Goal: Check status: Check status

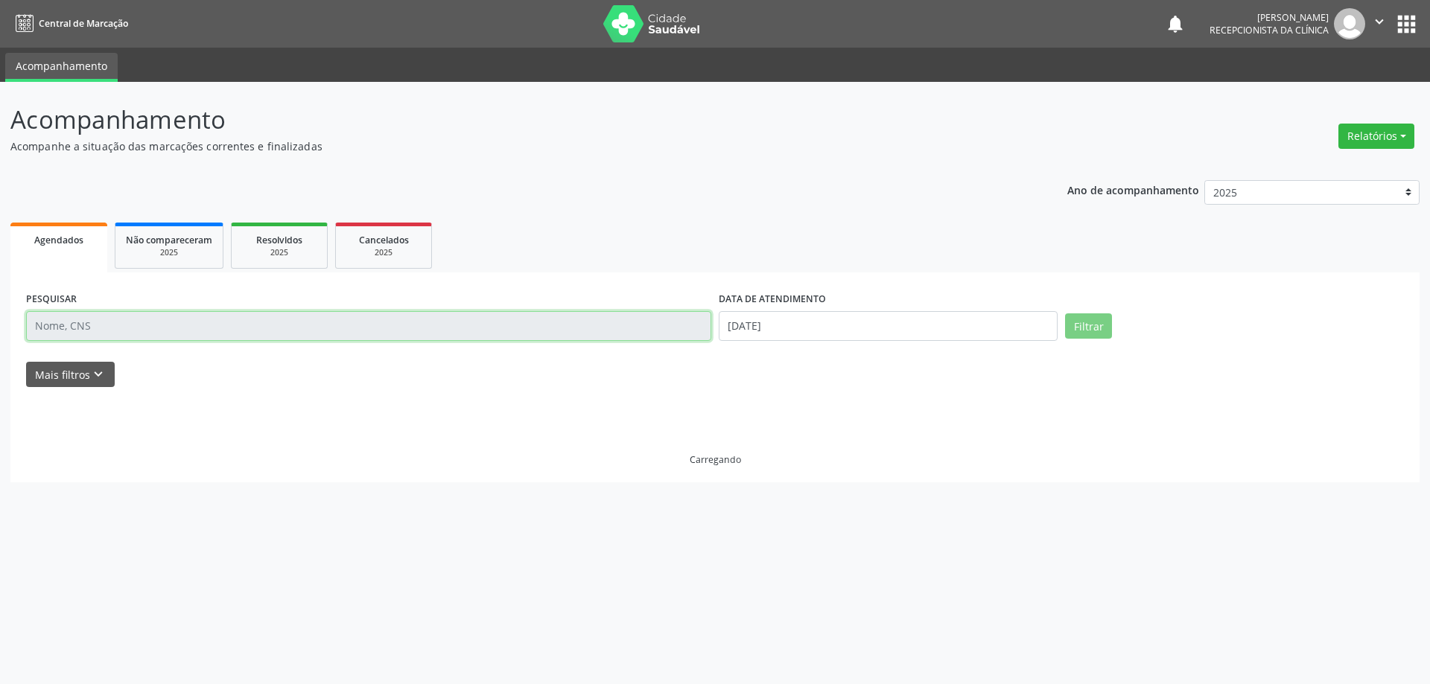
click at [229, 331] on input "text" at bounding box center [368, 326] width 685 height 30
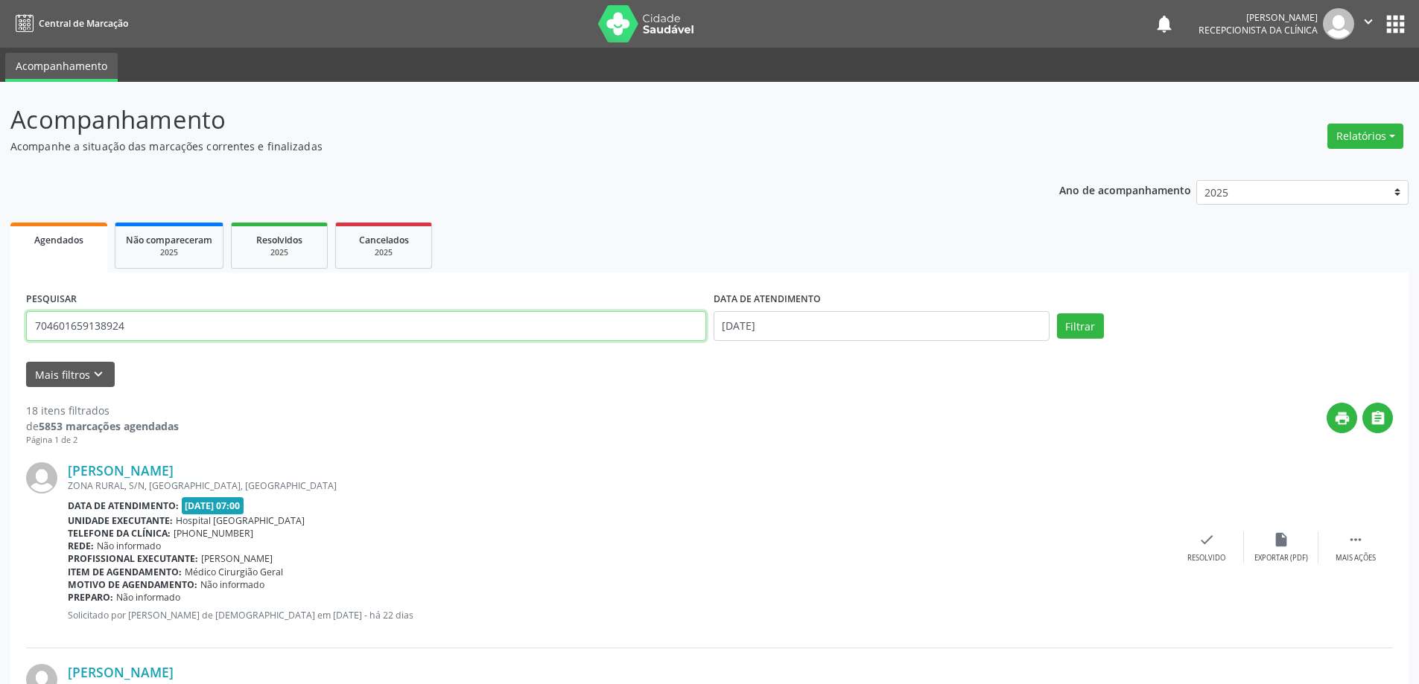
type input "704601659138924"
click at [1057, 314] on button "Filtrar" at bounding box center [1080, 326] width 47 height 25
click at [466, 550] on div "Rede: Não informado" at bounding box center [624, 546] width 1113 height 13
click at [1231, 540] on div "check Resolvido" at bounding box center [1218, 548] width 74 height 32
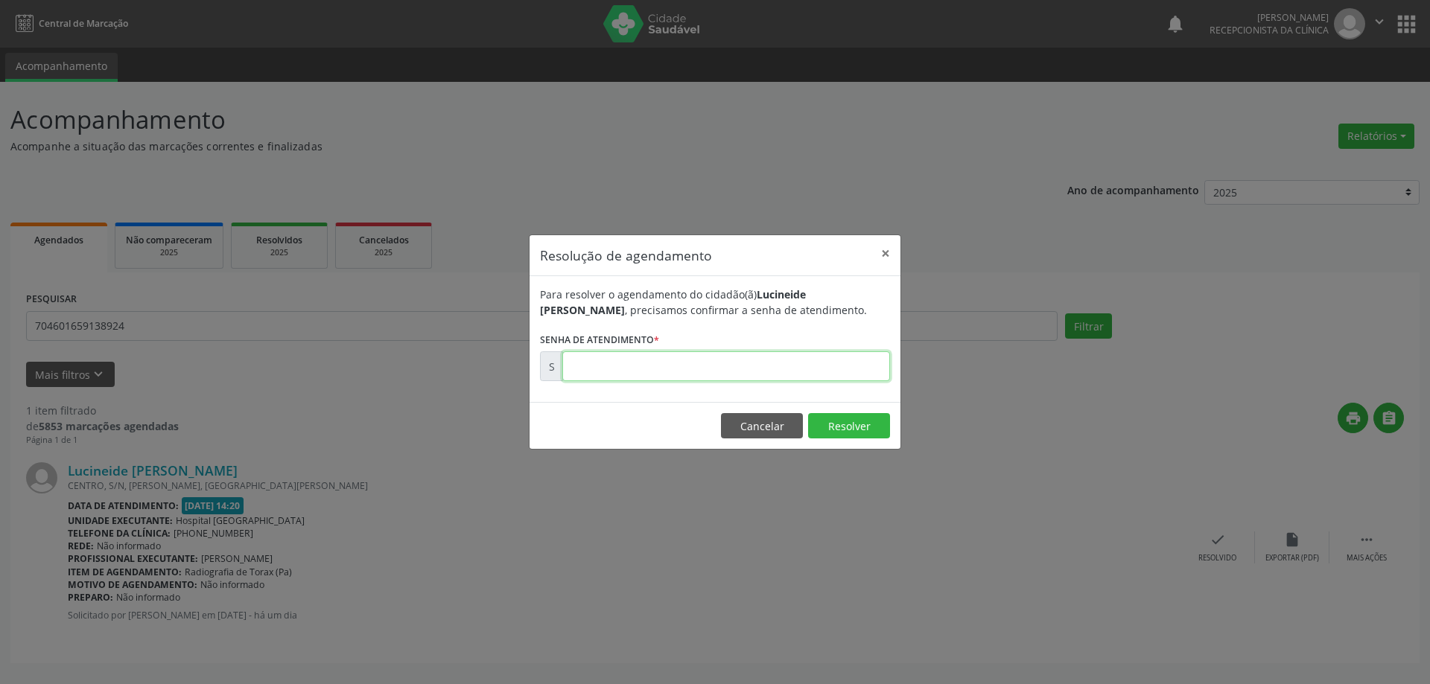
click at [695, 372] on input "text" at bounding box center [726, 367] width 328 height 30
type input "00171541"
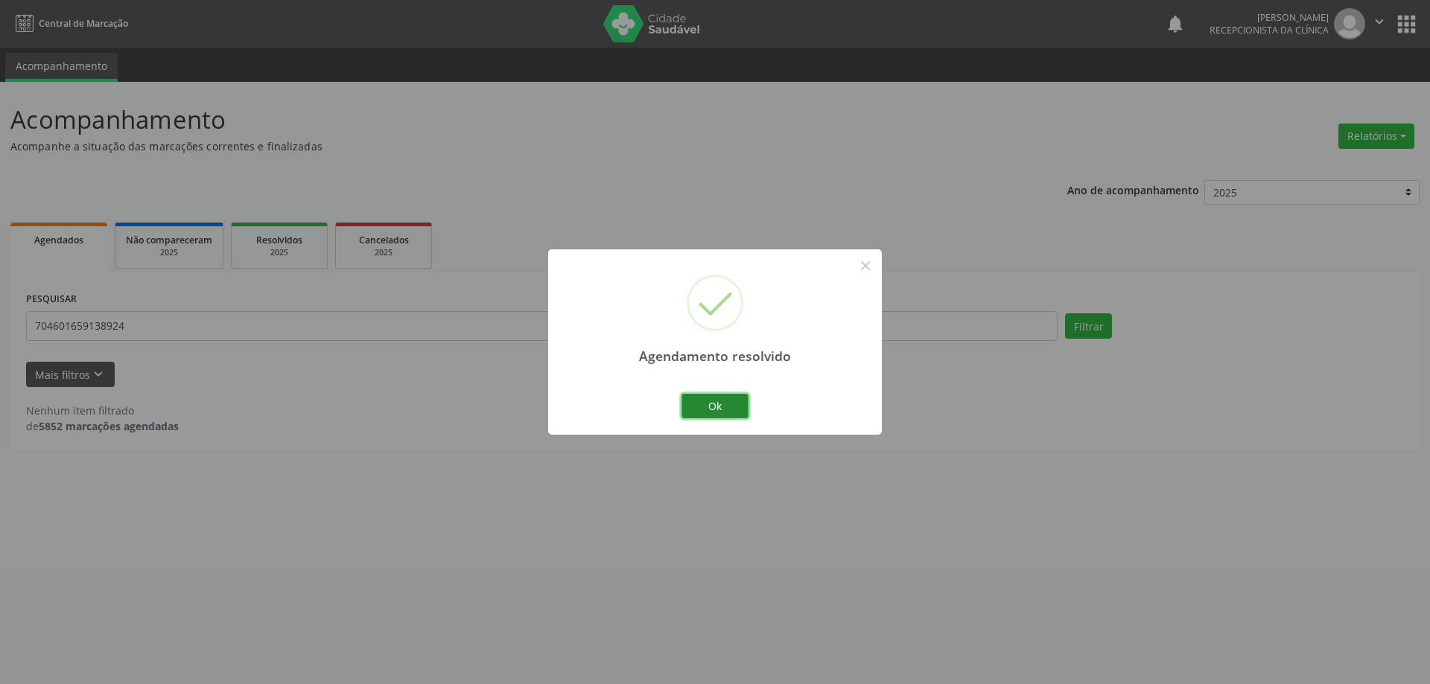
click at [690, 405] on button "Ok" at bounding box center [715, 406] width 67 height 25
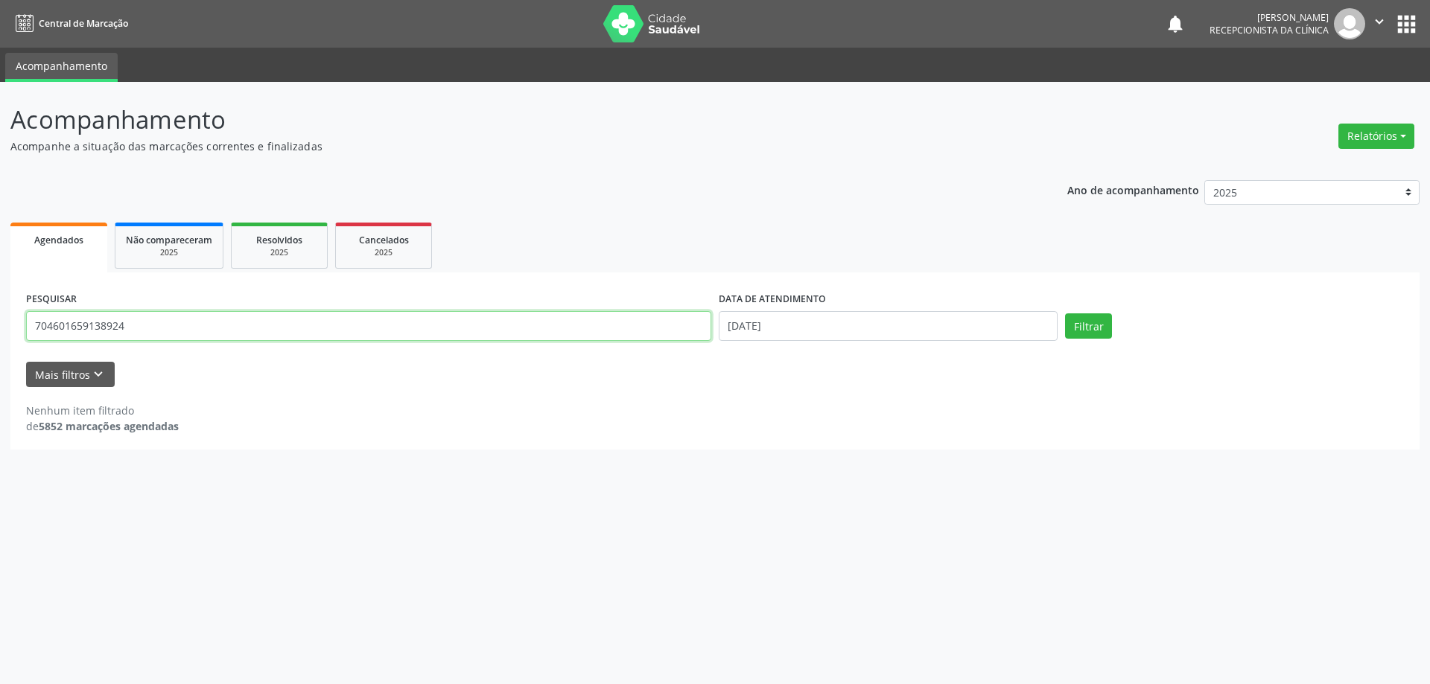
drag, startPoint x: 220, startPoint y: 331, endPoint x: 0, endPoint y: 242, distance: 237.6
click at [0, 242] on div "Acompanhamento Acompanhe a situação das marcações correntes e finalizadas Relat…" at bounding box center [715, 383] width 1430 height 603
click at [1065, 314] on button "Filtrar" at bounding box center [1088, 326] width 47 height 25
drag, startPoint x: 191, startPoint y: 328, endPoint x: 0, endPoint y: 349, distance: 192.5
click at [0, 349] on div "Acompanhamento Acompanhe a situação das marcações correntes e finalizadas Relat…" at bounding box center [715, 383] width 1430 height 603
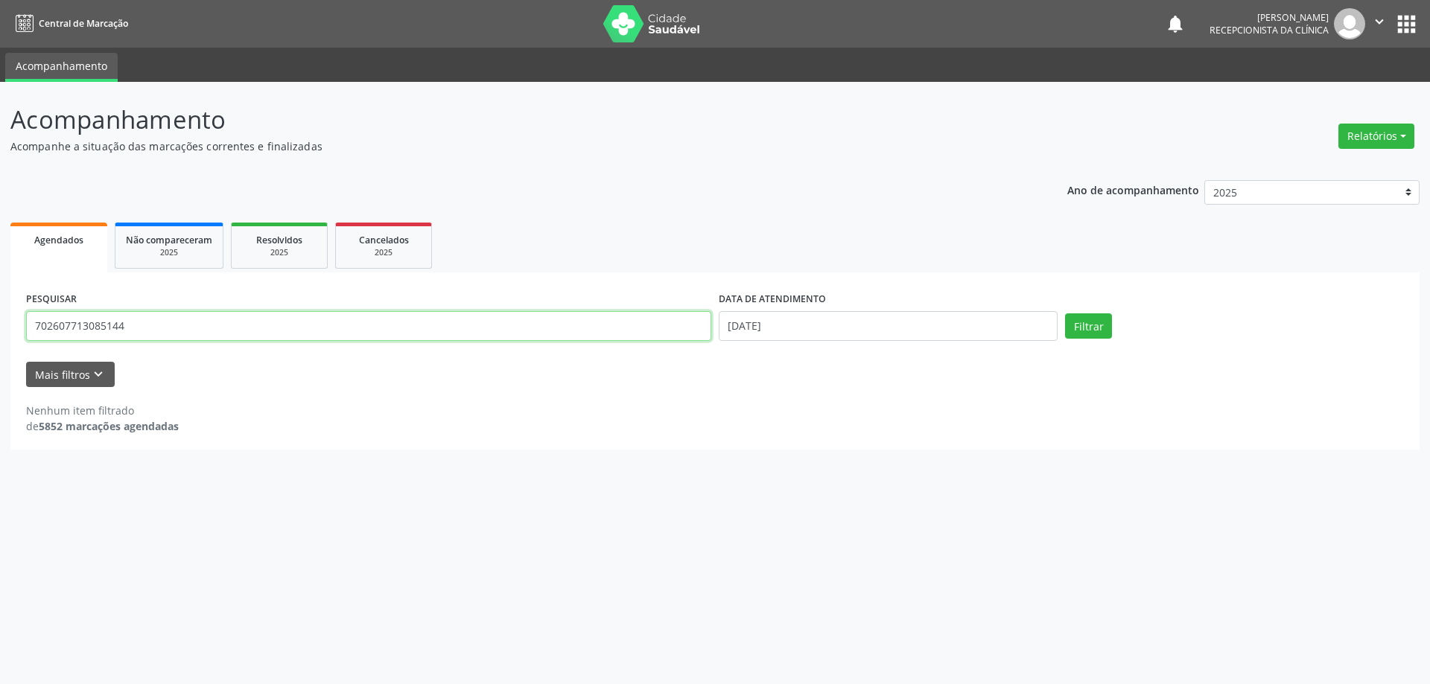
type input "702607713085144"
click at [1065, 314] on button "Filtrar" at bounding box center [1088, 326] width 47 height 25
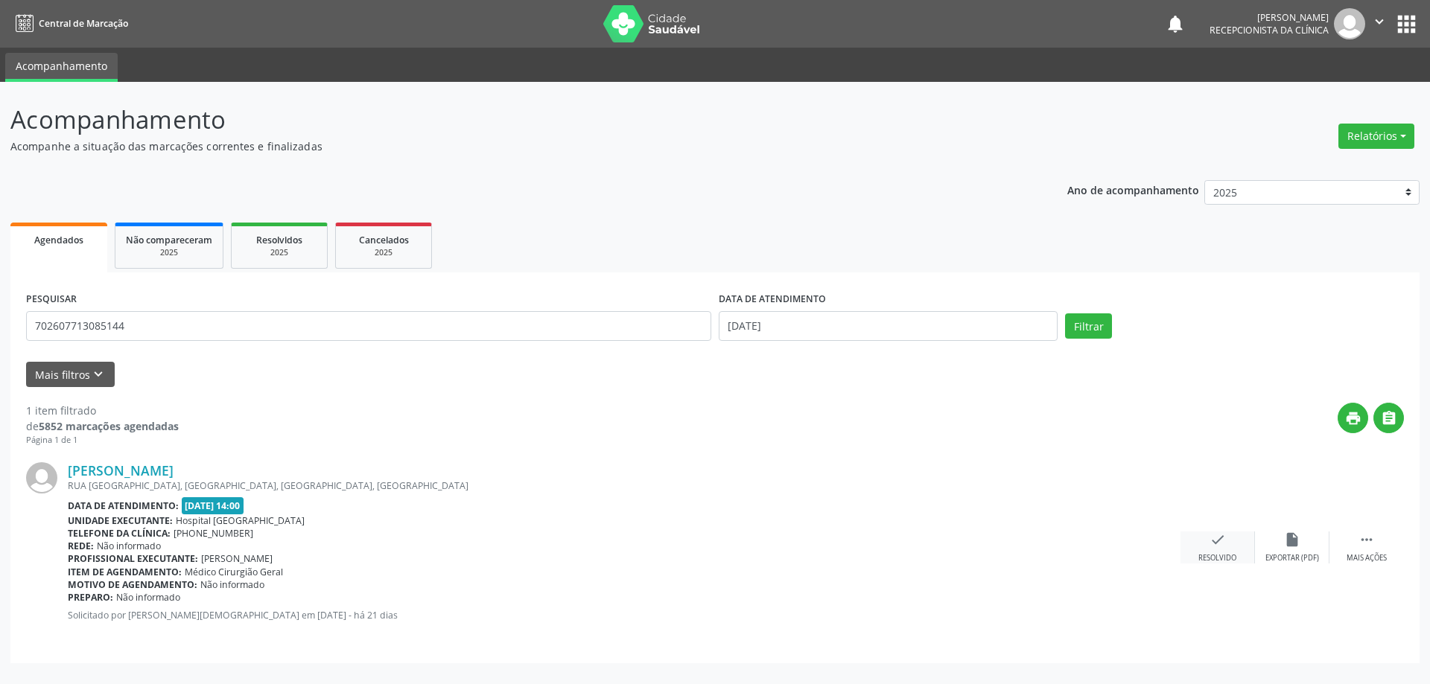
click at [1204, 548] on div "check Resolvido" at bounding box center [1218, 548] width 74 height 32
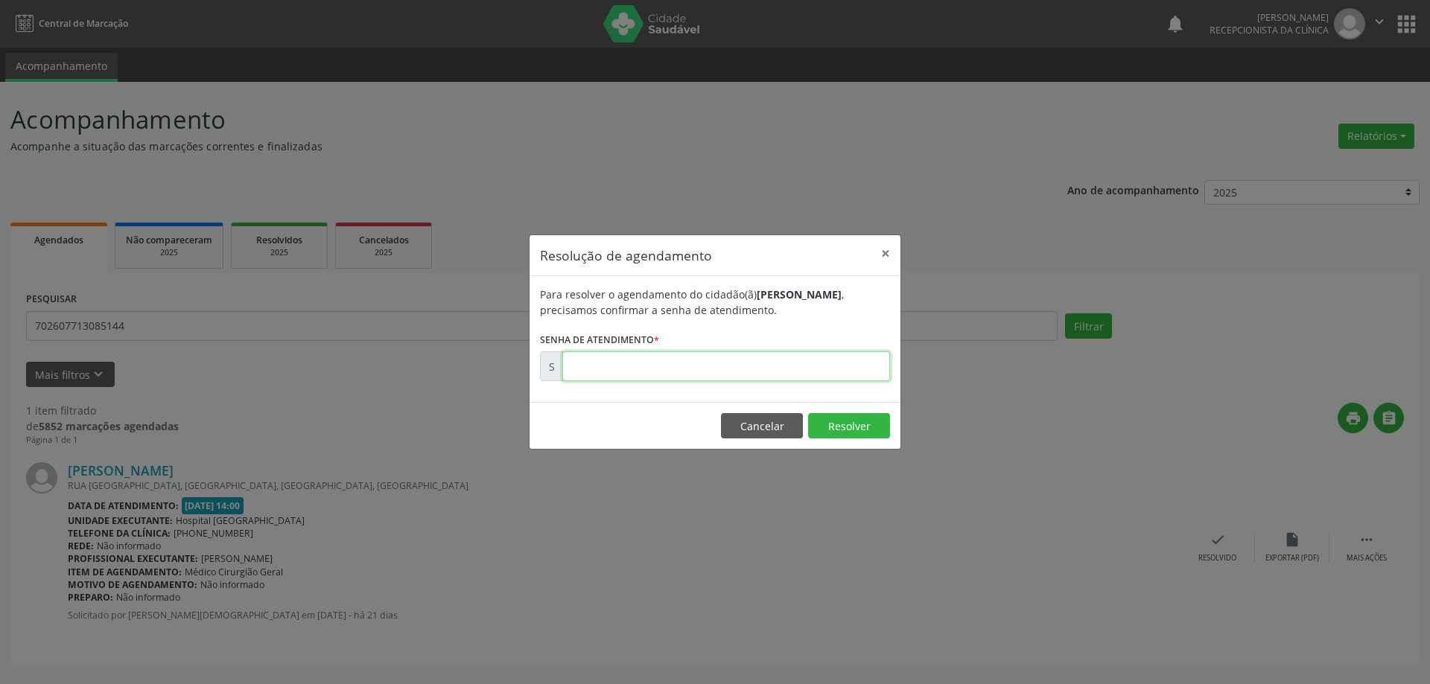
click at [706, 369] on input "text" at bounding box center [726, 367] width 328 height 30
type input "00167921"
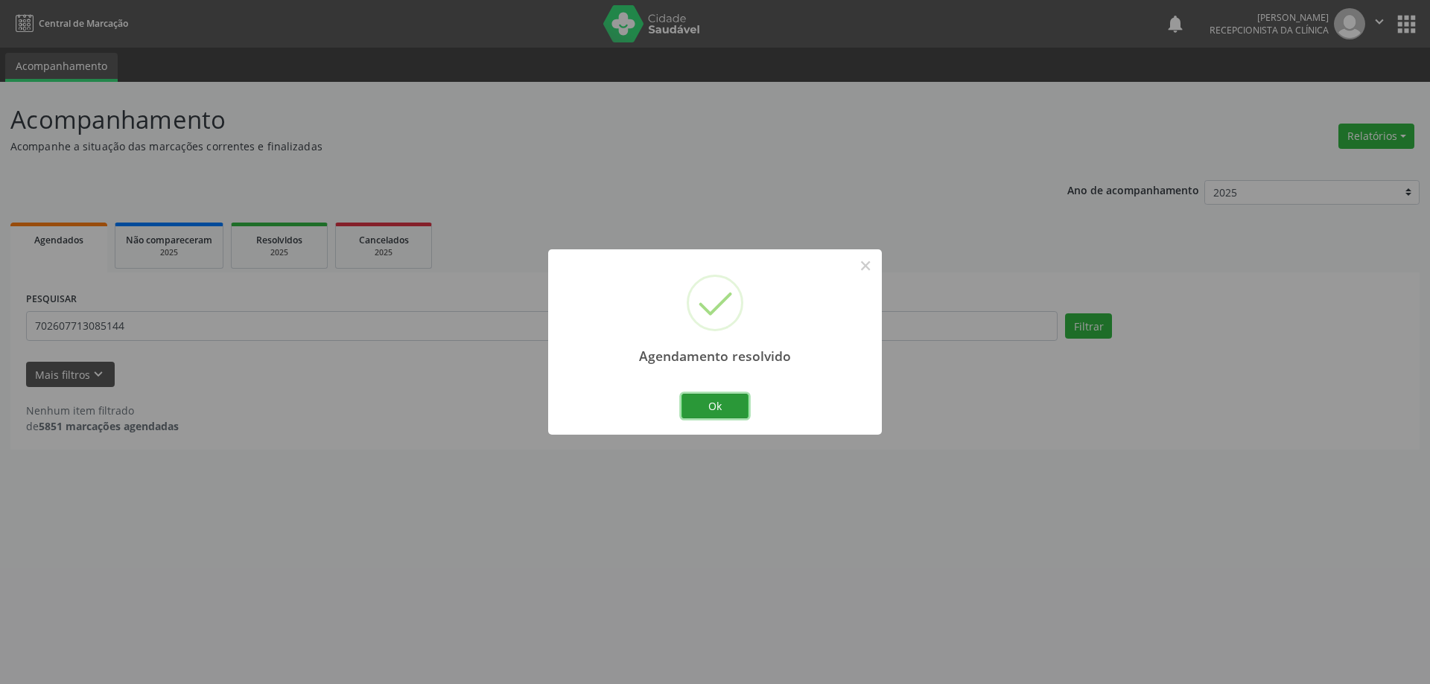
drag, startPoint x: 710, startPoint y: 409, endPoint x: 530, endPoint y: 318, distance: 201.2
click at [704, 409] on button "Ok" at bounding box center [715, 406] width 67 height 25
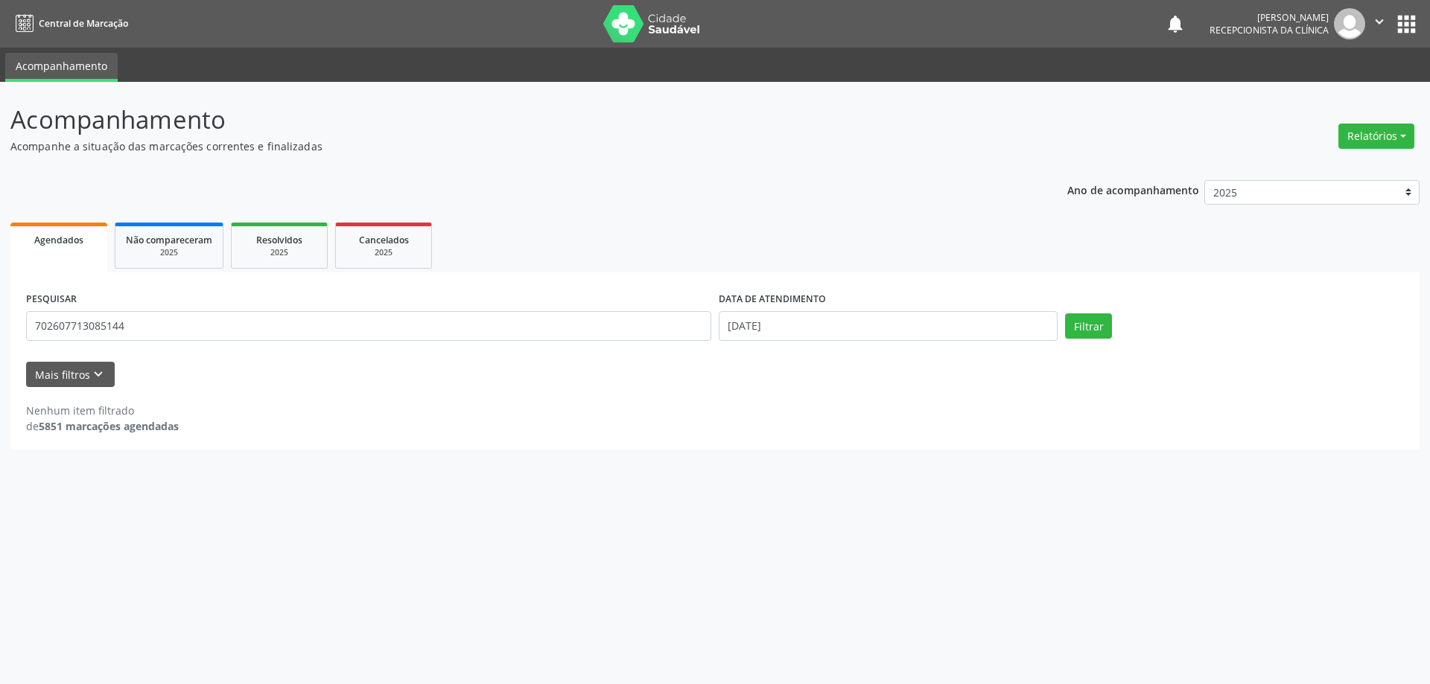
drag, startPoint x: 468, startPoint y: 317, endPoint x: 453, endPoint y: 320, distance: 15.9
click at [467, 318] on div "PESQUISAR 702607713085144" at bounding box center [368, 319] width 693 height 63
drag, startPoint x: 426, startPoint y: 325, endPoint x: 0, endPoint y: 329, distance: 426.1
click at [0, 329] on div "Acompanhamento Acompanhe a situação das marcações correntes e finalizadas Relat…" at bounding box center [715, 383] width 1430 height 603
type input "707605227850395"
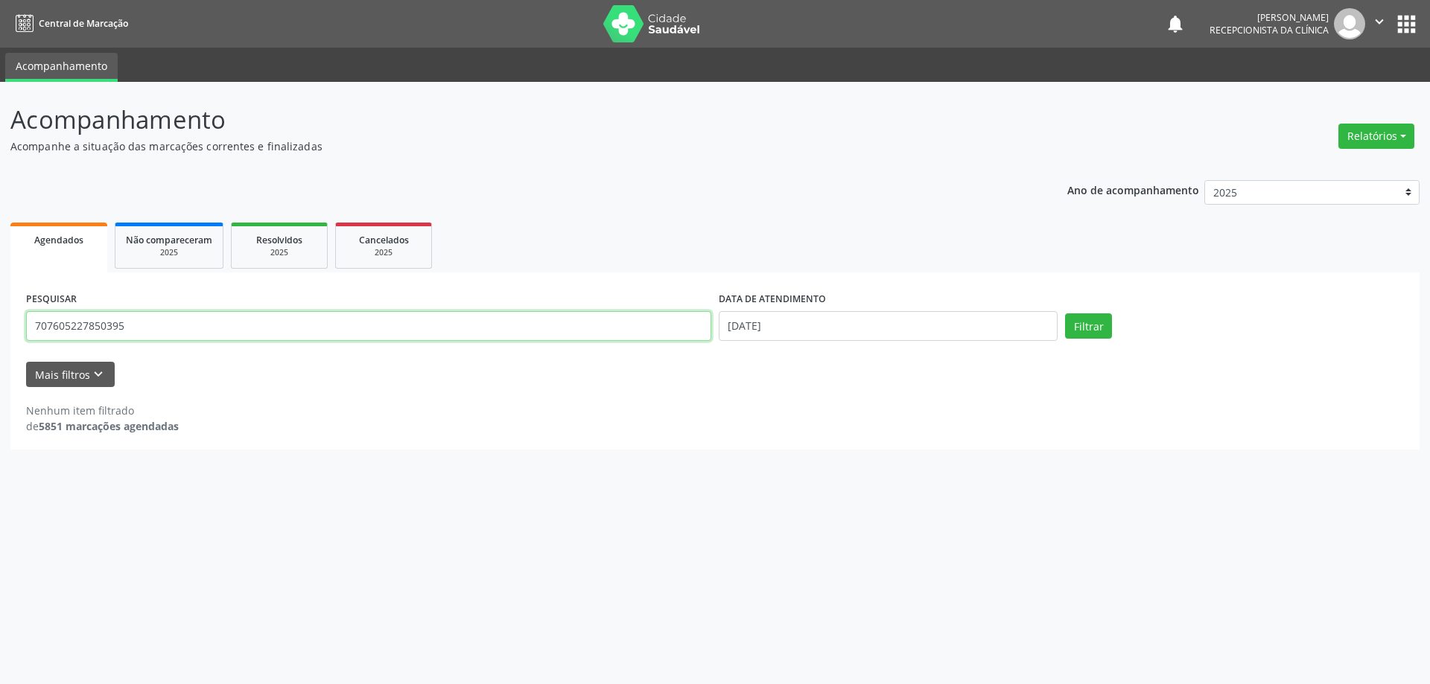
click at [1065, 314] on button "Filtrar" at bounding box center [1088, 326] width 47 height 25
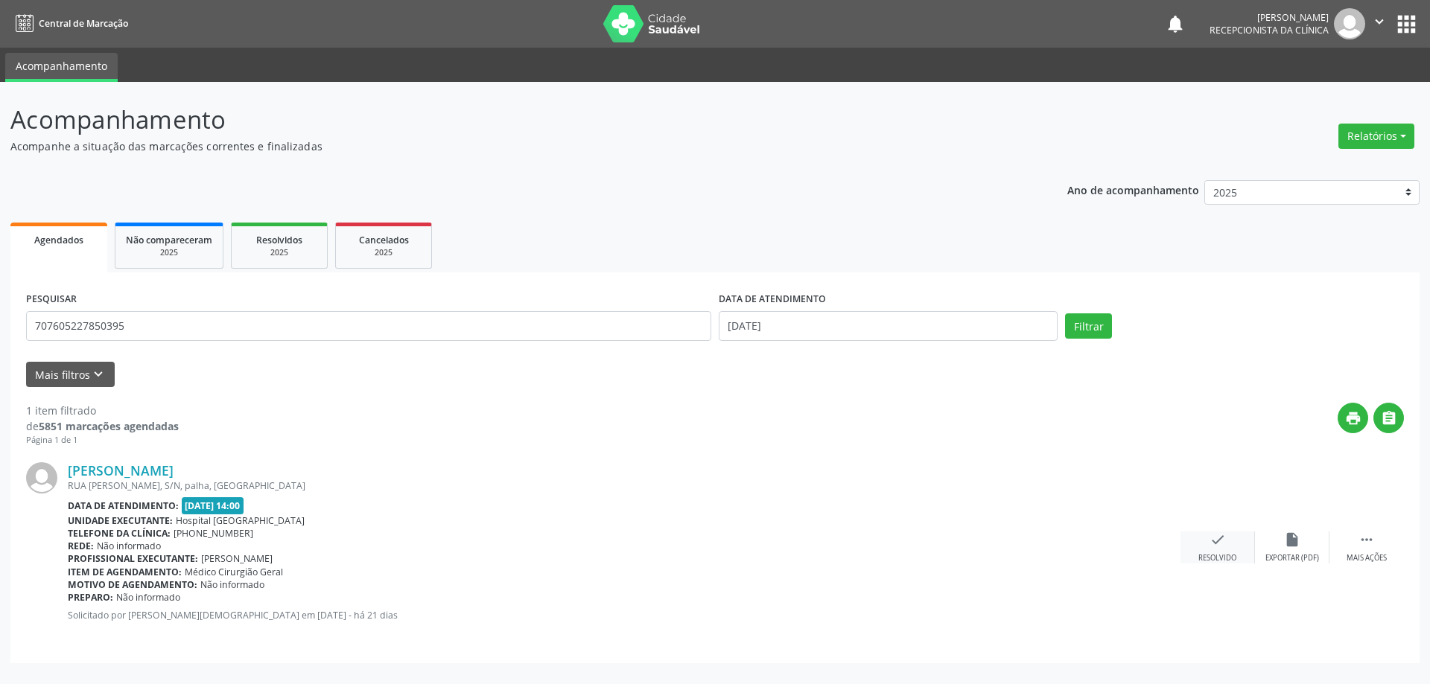
click at [1207, 552] on div "check Resolvido" at bounding box center [1218, 548] width 74 height 32
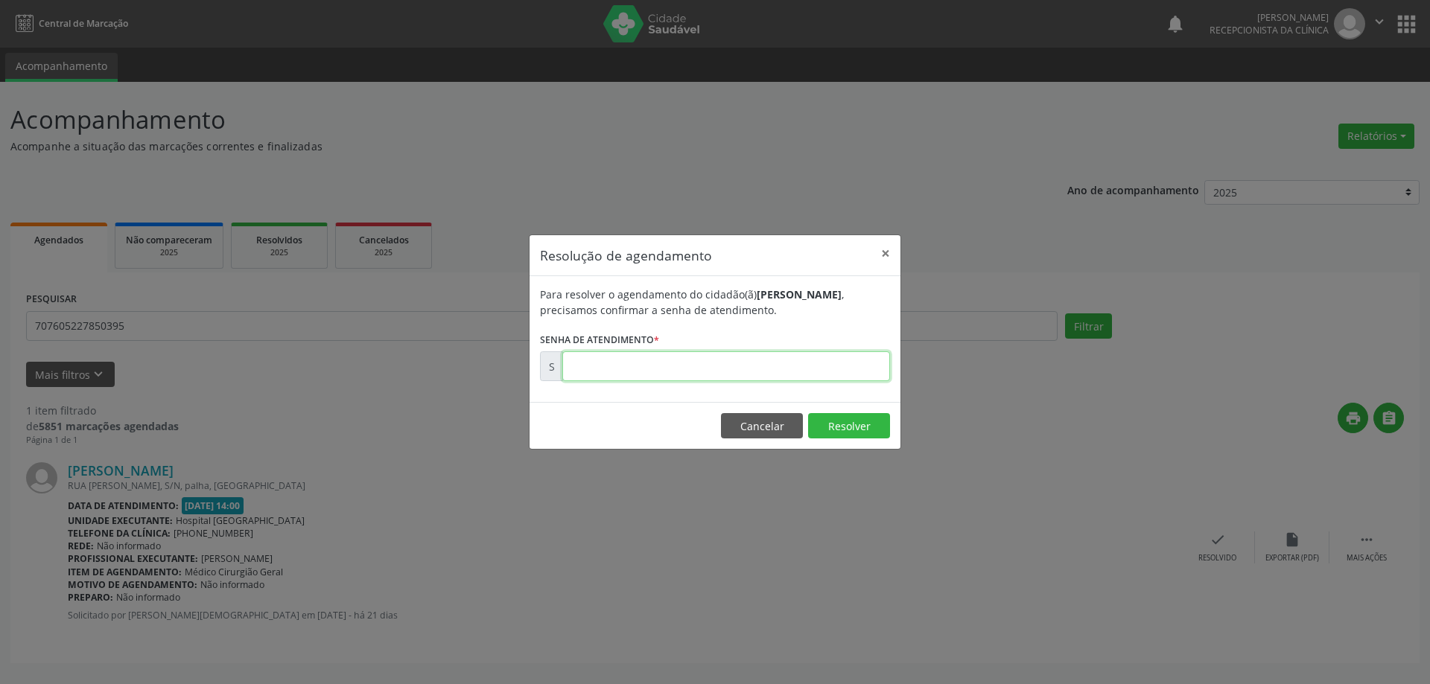
click at [758, 378] on input "text" at bounding box center [726, 367] width 328 height 30
type input "00167941"
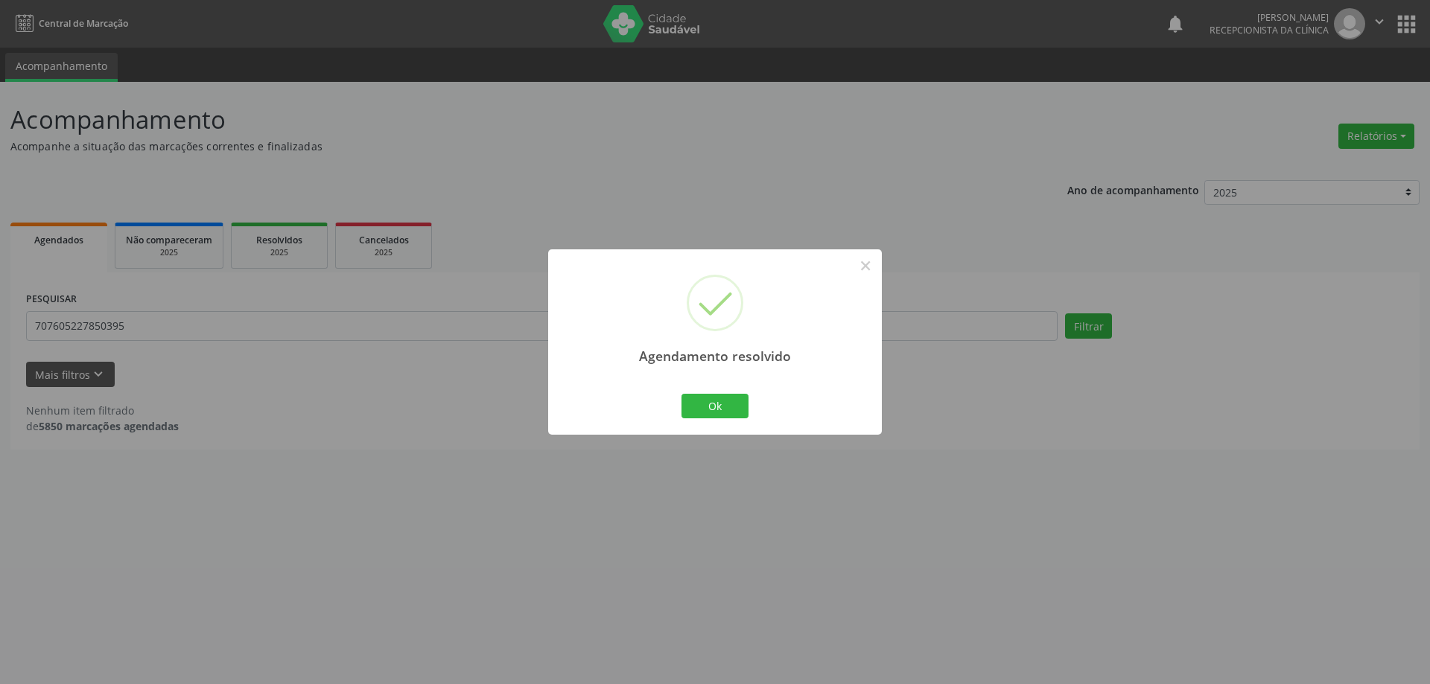
click at [743, 364] on h2 "Agendamento resolvido" at bounding box center [715, 351] width 178 height 26
drag, startPoint x: 696, startPoint y: 448, endPoint x: 731, endPoint y: 409, distance: 53.3
click at [698, 445] on div "Agendamento resolvido × Ok Cancel" at bounding box center [715, 342] width 1430 height 684
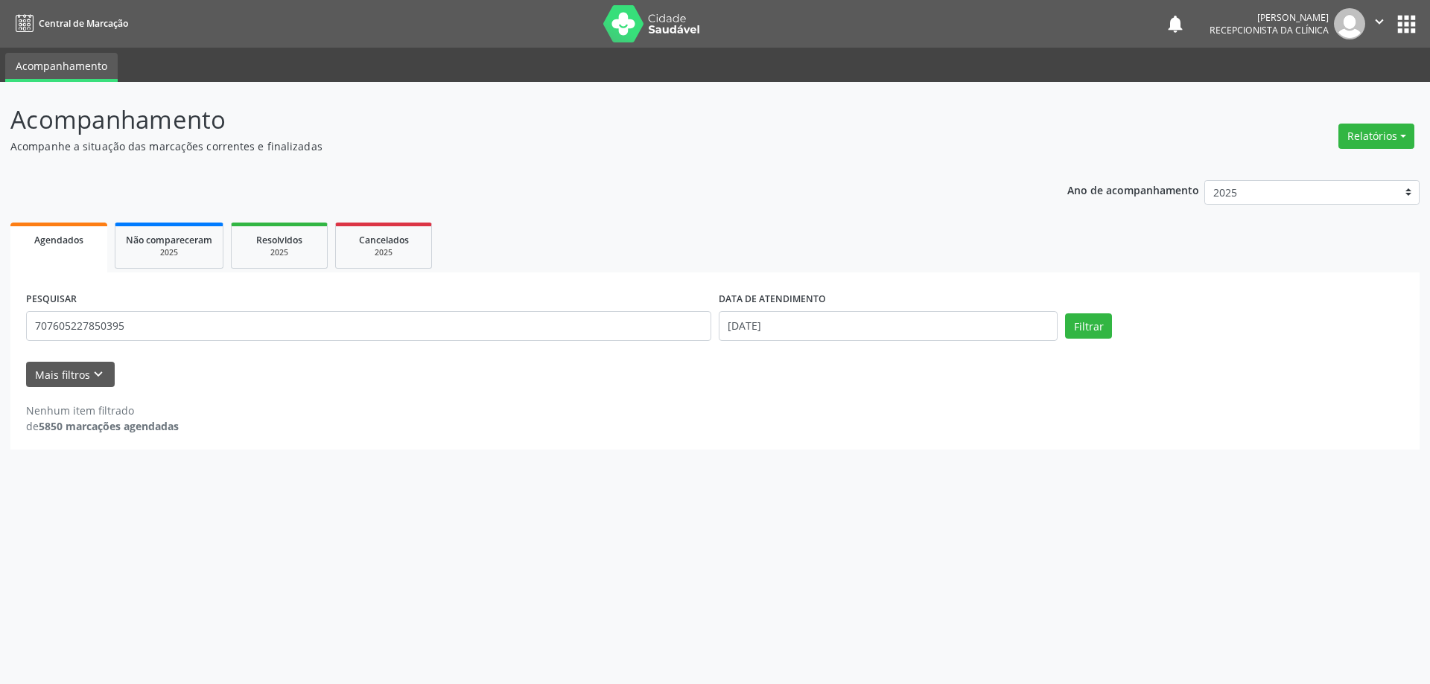
click at [731, 409] on div "Nenhum item filtrado de 5850 marcações agendadas" at bounding box center [715, 418] width 1378 height 31
click at [255, 308] on div "PESQUISAR 707605227850395" at bounding box center [368, 319] width 693 height 63
drag, startPoint x: 255, startPoint y: 308, endPoint x: 212, endPoint y: 320, distance: 43.9
click at [238, 313] on div "PESQUISAR 707605227850395" at bounding box center [368, 319] width 693 height 63
drag, startPoint x: 99, startPoint y: 334, endPoint x: 4, endPoint y: 342, distance: 94.9
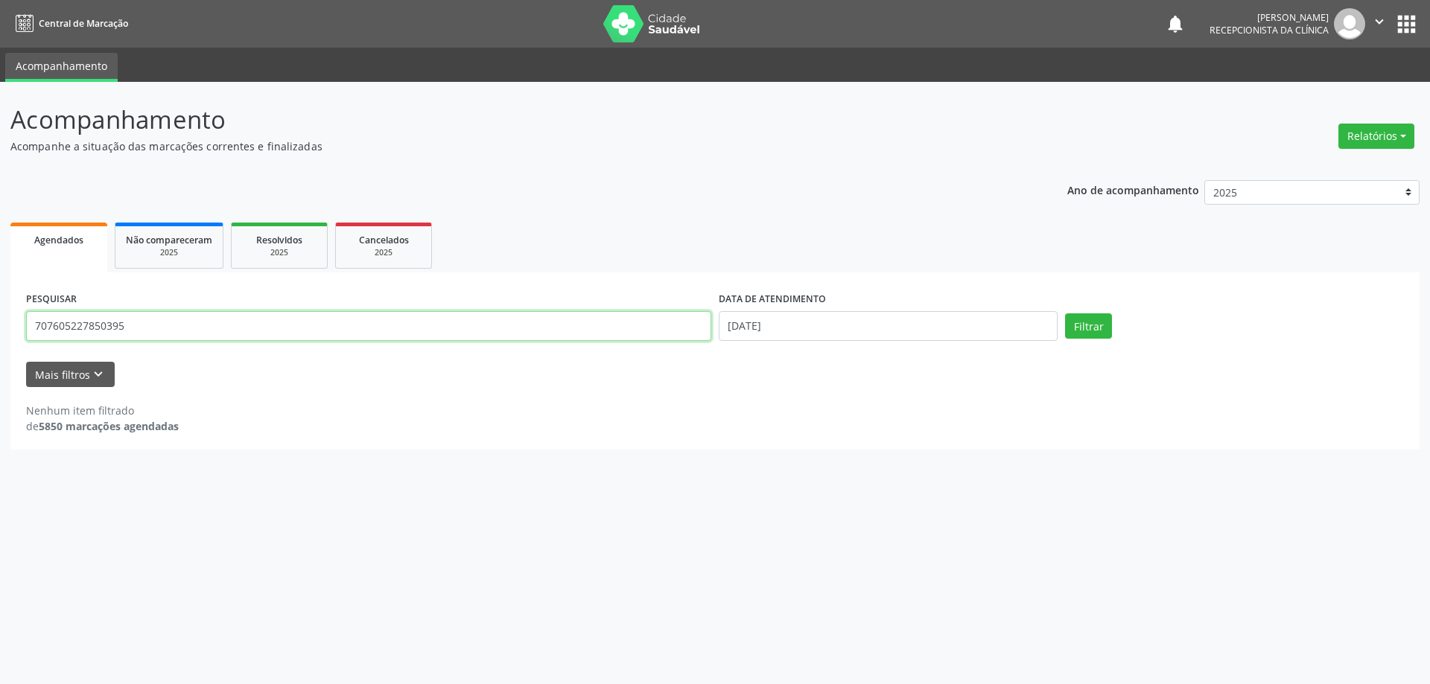
click at [28, 339] on input "707605227850395" at bounding box center [368, 326] width 685 height 30
type input "704305536659698"
click at [1065, 314] on button "Filtrar" at bounding box center [1088, 326] width 47 height 25
drag, startPoint x: 176, startPoint y: 325, endPoint x: 0, endPoint y: 343, distance: 176.8
click at [0, 344] on div "Acompanhamento Acompanhe a situação das marcações correntes e finalizadas Relat…" at bounding box center [715, 383] width 1430 height 603
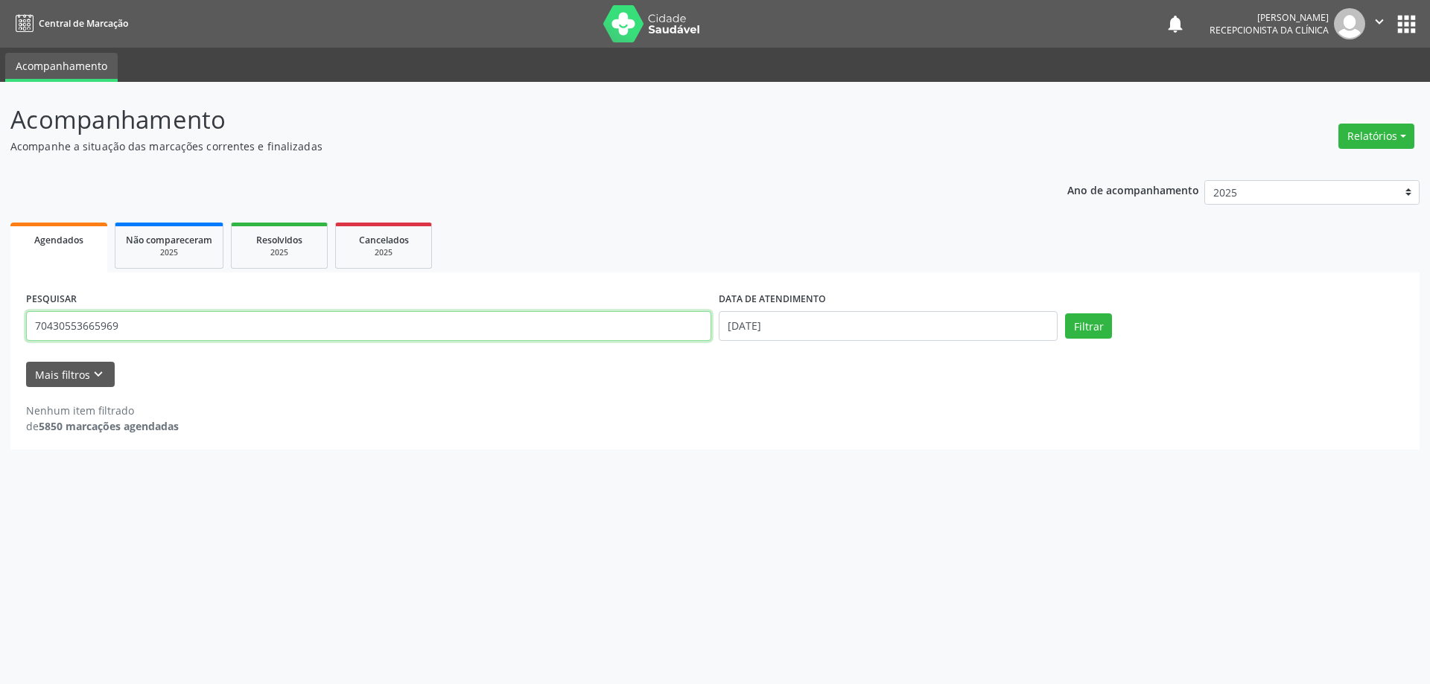
type input "704305536659698"
click at [1065, 314] on button "Filtrar" at bounding box center [1088, 326] width 47 height 25
drag, startPoint x: 174, startPoint y: 328, endPoint x: 11, endPoint y: 352, distance: 164.1
click at [0, 361] on div "Acompanhamento Acompanhe a situação das marcações correntes e finalizadas Relat…" at bounding box center [715, 383] width 1430 height 603
type input "704305536659698"
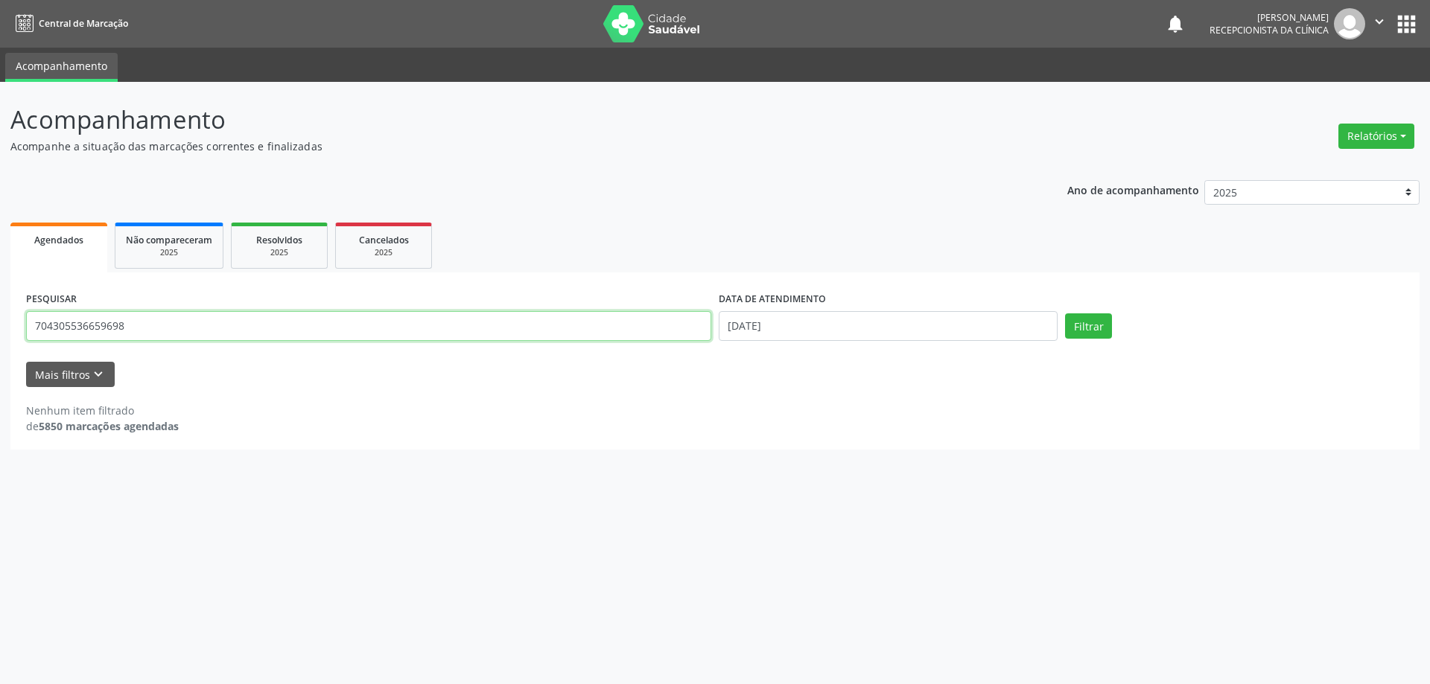
click at [1065, 314] on button "Filtrar" at bounding box center [1088, 326] width 47 height 25
drag, startPoint x: 422, startPoint y: 556, endPoint x: 390, endPoint y: 600, distance: 54.5
click at [390, 600] on div "Acompanhamento Acompanhe a situação das marcações correntes e finalizadas Relat…" at bounding box center [715, 383] width 1430 height 603
